Goal: Transaction & Acquisition: Purchase product/service

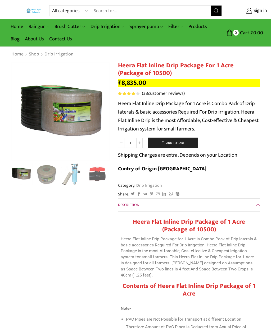
click at [70, 177] on img "3 / 10" at bounding box center [72, 174] width 23 height 23
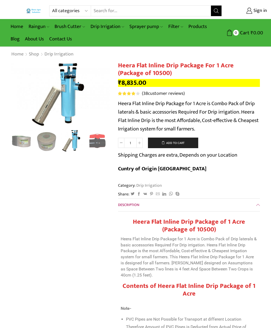
click at [96, 143] on img "4 / 10" at bounding box center [97, 141] width 23 height 23
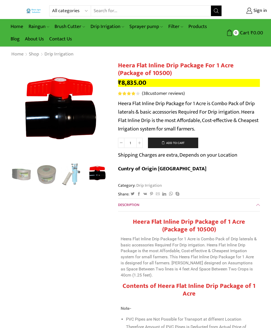
click at [102, 112] on div "Next slide" at bounding box center [104, 112] width 13 height 13
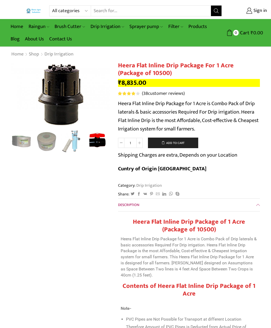
click at [104, 96] on div "Next slide" at bounding box center [104, 96] width 13 height 13
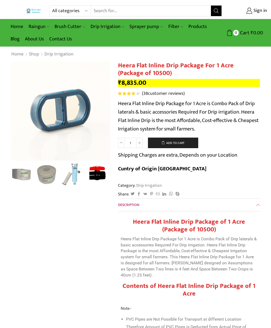
click at [99, 113] on div "Next slide" at bounding box center [104, 112] width 13 height 13
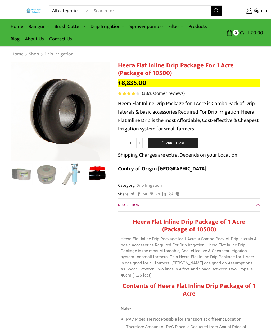
click at [103, 112] on div "Next slide" at bounding box center [104, 112] width 13 height 13
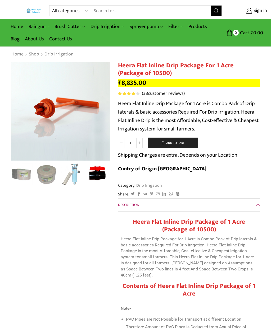
click at [105, 111] on div "Next slide" at bounding box center [104, 112] width 13 height 13
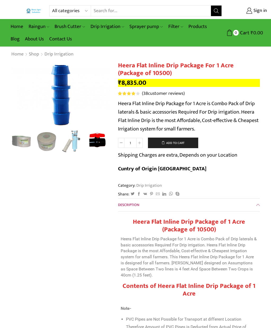
click at [102, 100] on div "Next slide" at bounding box center [104, 96] width 13 height 13
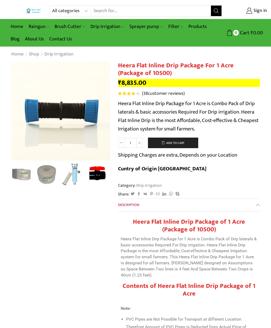
click at [109, 102] on img "10 / 10" at bounding box center [60, 111] width 99 height 99
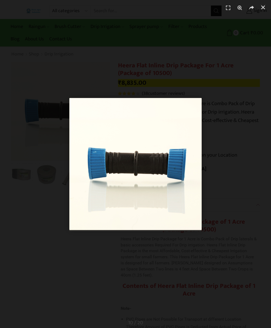
click at [103, 112] on img "1 / 1" at bounding box center [135, 164] width 132 height 132
click at [248, 97] on div "1 / 1" at bounding box center [136, 164] width 234 height 291
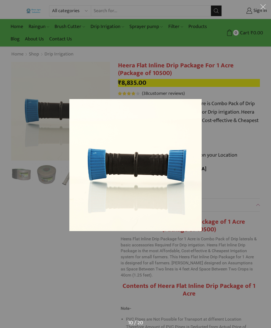
click at [267, 7] on button at bounding box center [263, 8] width 16 height 16
